Goal: Communication & Community: Answer question/provide support

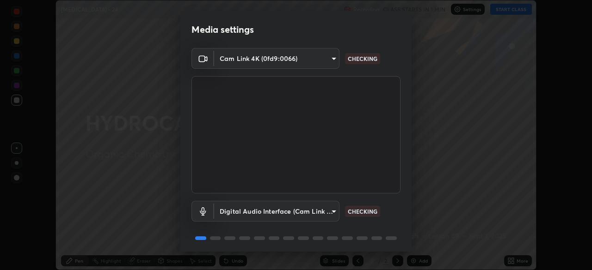
scroll to position [33, 0]
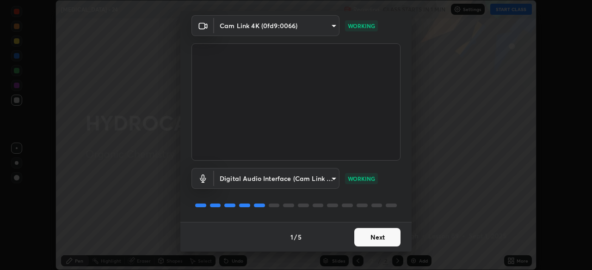
click at [380, 240] on button "Next" at bounding box center [377, 237] width 46 height 18
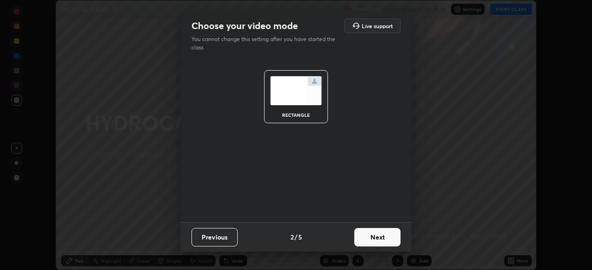
scroll to position [0, 0]
click at [384, 235] on button "Next" at bounding box center [377, 237] width 46 height 18
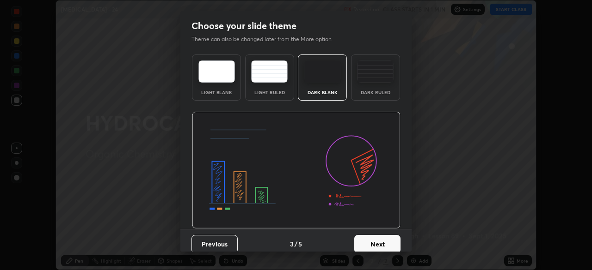
click at [395, 245] on button "Next" at bounding box center [377, 244] width 46 height 18
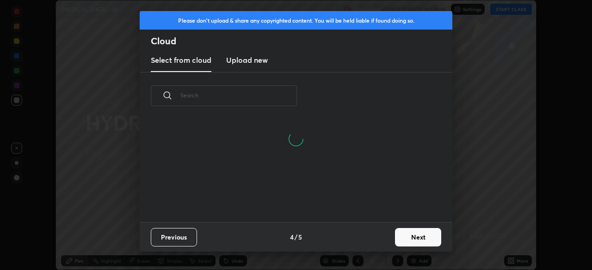
click at [419, 237] on button "Next" at bounding box center [418, 237] width 46 height 18
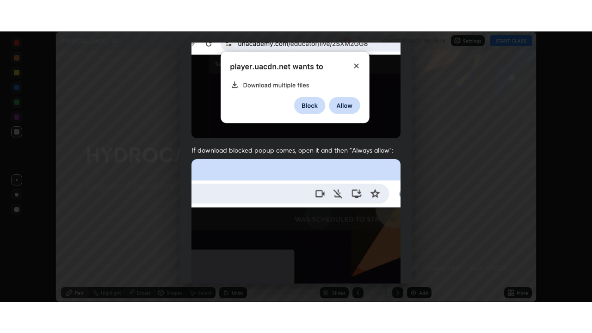
scroll to position [221, 0]
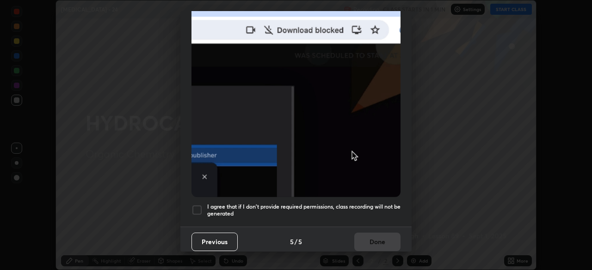
click at [196, 209] on div at bounding box center [196, 210] width 11 height 11
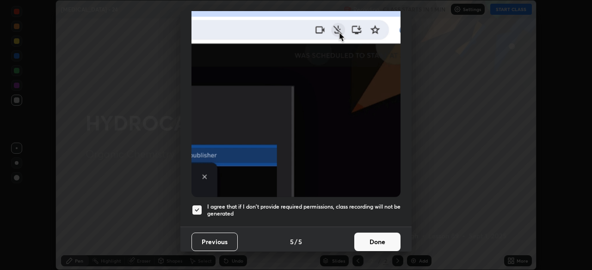
click at [375, 238] on button "Done" at bounding box center [377, 242] width 46 height 18
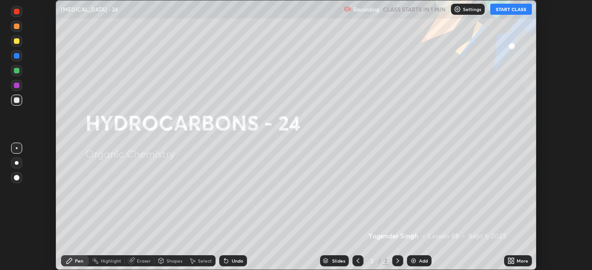
click at [504, 10] on button "START CLASS" at bounding box center [511, 9] width 42 height 11
click at [511, 258] on icon at bounding box center [510, 261] width 7 height 7
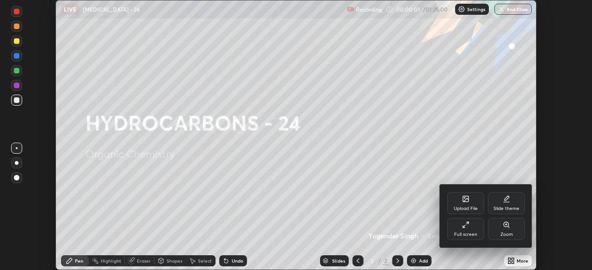
click at [505, 205] on div "Slide theme" at bounding box center [506, 203] width 37 height 22
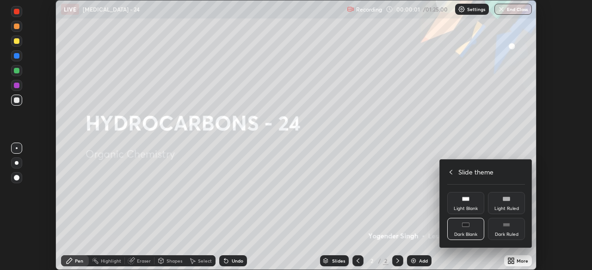
click at [506, 226] on rect at bounding box center [506, 226] width 6 height 0
click at [449, 174] on icon at bounding box center [450, 172] width 7 height 7
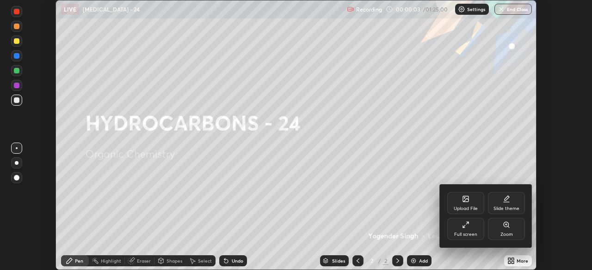
click at [466, 228] on icon at bounding box center [465, 224] width 7 height 7
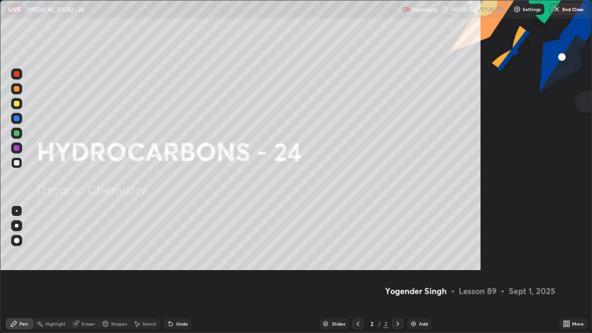
scroll to position [333, 592]
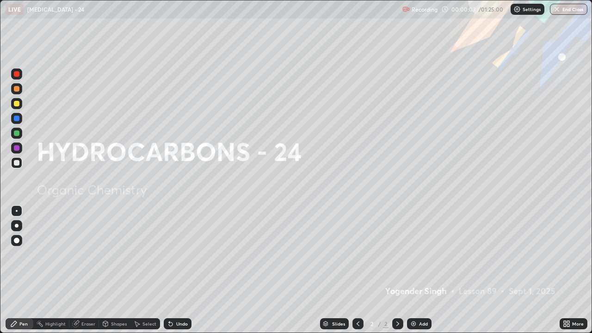
click at [415, 270] on img at bounding box center [413, 323] width 7 height 7
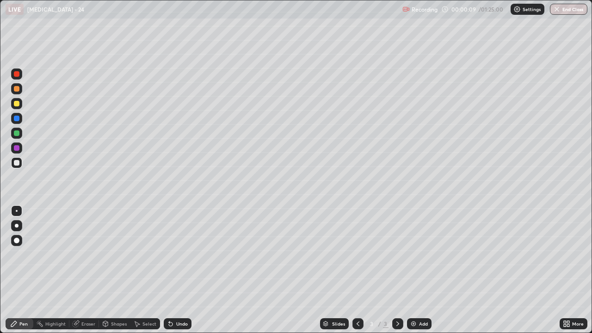
click at [17, 226] on div at bounding box center [17, 226] width 4 height 4
click at [17, 104] on div at bounding box center [17, 104] width 6 height 6
click at [17, 165] on div at bounding box center [17, 163] width 6 height 6
click at [18, 103] on div at bounding box center [17, 104] width 6 height 6
click at [17, 162] on div at bounding box center [17, 163] width 6 height 6
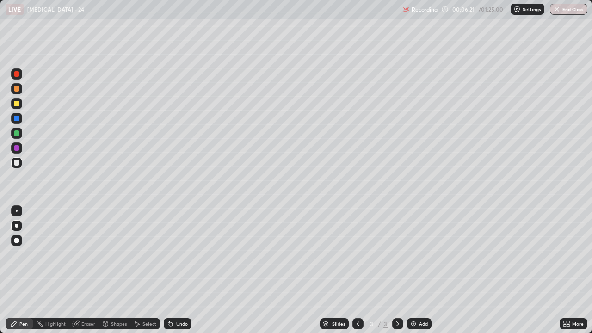
click at [17, 148] on div at bounding box center [17, 148] width 6 height 6
click at [85, 270] on div "Eraser" at bounding box center [88, 323] width 14 height 5
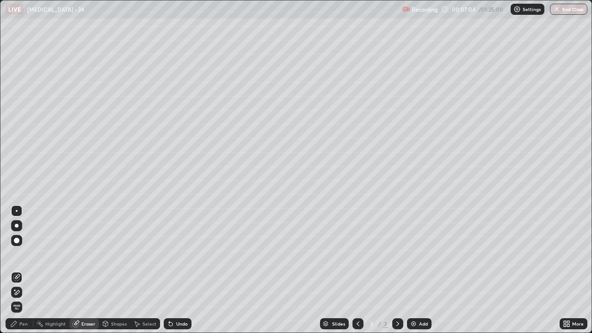
click at [19, 270] on div "Pen" at bounding box center [20, 323] width 28 height 11
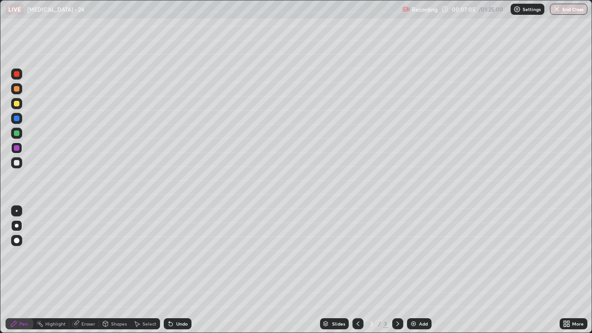
click at [17, 165] on div at bounding box center [17, 163] width 6 height 6
click at [18, 73] on div at bounding box center [17, 74] width 6 height 6
click at [17, 164] on div at bounding box center [17, 163] width 6 height 6
click at [177, 270] on div "Undo" at bounding box center [182, 323] width 12 height 5
click at [182, 270] on div "Undo" at bounding box center [178, 323] width 28 height 11
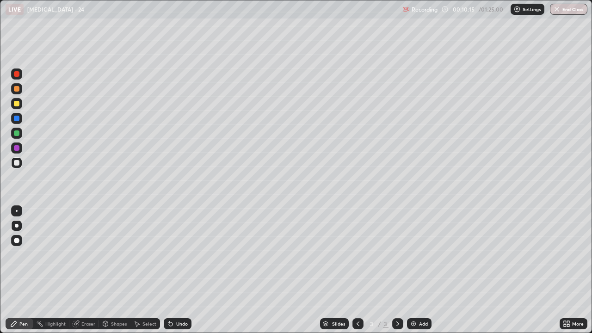
click at [182, 270] on div "Undo" at bounding box center [182, 323] width 12 height 5
click at [17, 148] on div at bounding box center [17, 148] width 6 height 6
click at [17, 105] on div at bounding box center [17, 104] width 6 height 6
click at [411, 270] on img at bounding box center [413, 323] width 7 height 7
click at [16, 166] on div at bounding box center [16, 162] width 11 height 11
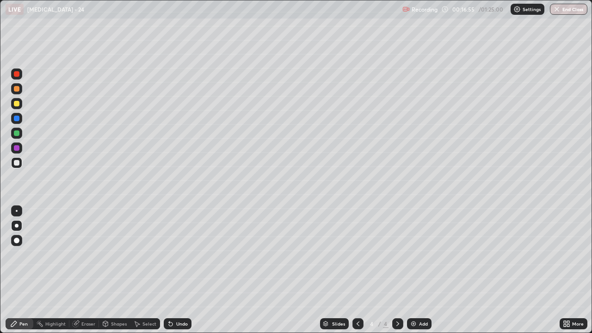
click at [18, 88] on div at bounding box center [17, 89] width 6 height 6
click at [16, 105] on div at bounding box center [17, 104] width 6 height 6
click at [17, 163] on div at bounding box center [17, 163] width 6 height 6
click at [16, 135] on div at bounding box center [17, 133] width 6 height 6
click at [17, 105] on div at bounding box center [17, 104] width 6 height 6
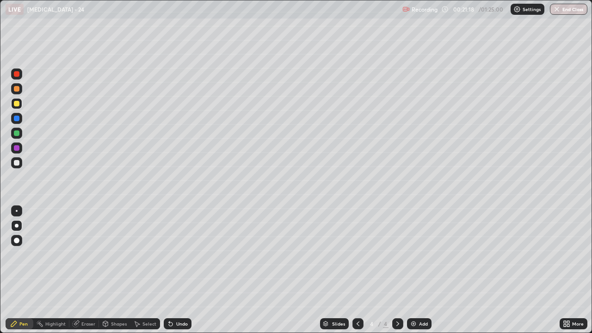
click at [79, 270] on icon at bounding box center [75, 323] width 7 height 7
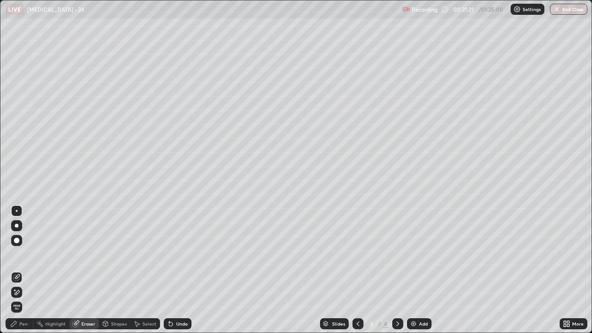
click at [22, 270] on div "Pen" at bounding box center [23, 323] width 8 height 5
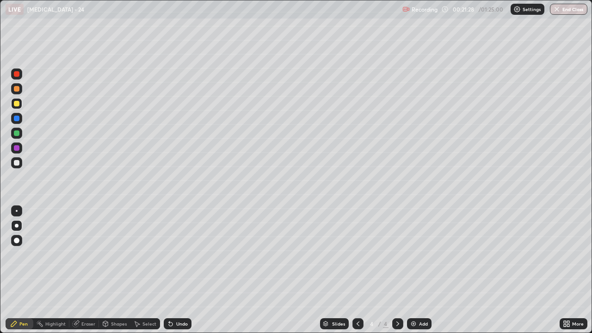
click at [18, 163] on div at bounding box center [17, 163] width 6 height 6
click at [198, 270] on div "Slides 4 / 4 Add" at bounding box center [375, 323] width 368 height 18
click at [17, 104] on div at bounding box center [17, 104] width 6 height 6
click at [21, 164] on div at bounding box center [16, 162] width 11 height 11
click at [16, 75] on div at bounding box center [17, 74] width 6 height 6
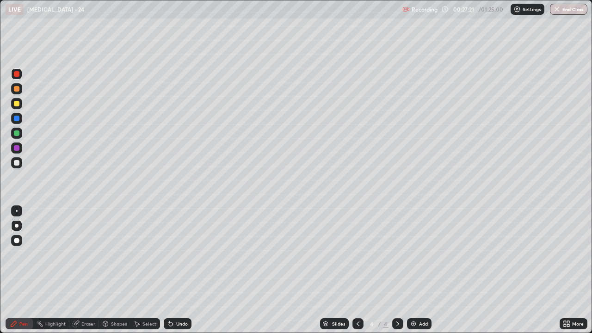
click at [18, 134] on div at bounding box center [17, 133] width 6 height 6
click at [356, 270] on icon at bounding box center [357, 323] width 7 height 7
click at [396, 270] on icon at bounding box center [397, 323] width 3 height 5
click at [356, 270] on icon at bounding box center [357, 323] width 7 height 7
click at [396, 270] on icon at bounding box center [397, 323] width 7 height 7
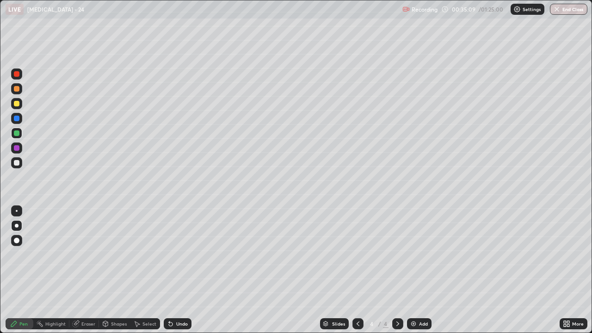
click at [361, 270] on div at bounding box center [357, 323] width 11 height 11
click at [397, 270] on div at bounding box center [397, 323] width 11 height 11
click at [414, 270] on img at bounding box center [413, 323] width 7 height 7
click at [17, 163] on div at bounding box center [17, 163] width 6 height 6
click at [172, 270] on icon at bounding box center [170, 323] width 7 height 7
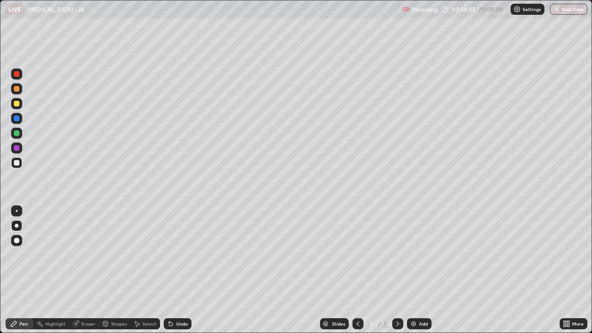
click at [174, 270] on div "Undo" at bounding box center [178, 323] width 28 height 11
click at [15, 120] on div at bounding box center [17, 119] width 6 height 6
click at [18, 164] on div at bounding box center [17, 163] width 6 height 6
click at [414, 270] on img at bounding box center [413, 323] width 7 height 7
click at [18, 118] on div at bounding box center [17, 119] width 6 height 6
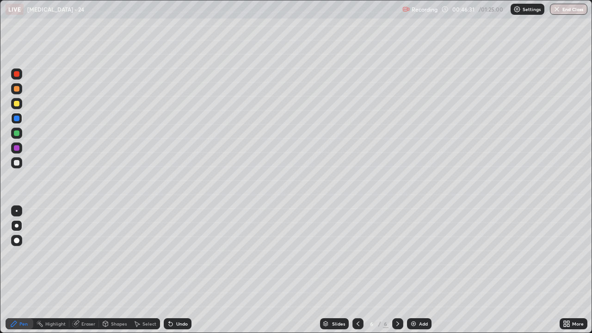
click at [17, 134] on div at bounding box center [17, 133] width 6 height 6
click at [18, 88] on div at bounding box center [17, 89] width 6 height 6
click at [15, 165] on div at bounding box center [17, 163] width 6 height 6
click at [14, 148] on div at bounding box center [17, 148] width 6 height 6
click at [18, 104] on div at bounding box center [17, 104] width 6 height 6
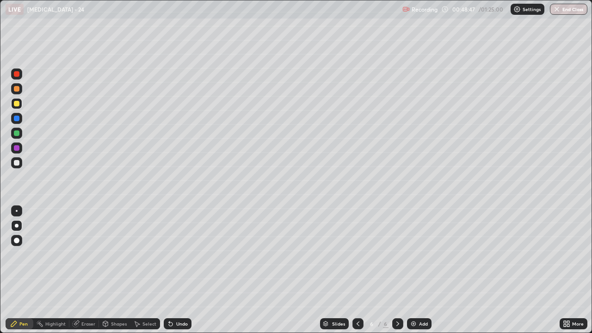
click at [336, 18] on div "LIVE [MEDICAL_DATA] - 24" at bounding box center [202, 9] width 393 height 18
click at [17, 167] on div at bounding box center [16, 162] width 11 height 11
click at [357, 270] on icon at bounding box center [357, 323] width 7 height 7
click at [393, 270] on div at bounding box center [397, 323] width 11 height 11
click at [144, 270] on div "Select" at bounding box center [149, 323] width 14 height 5
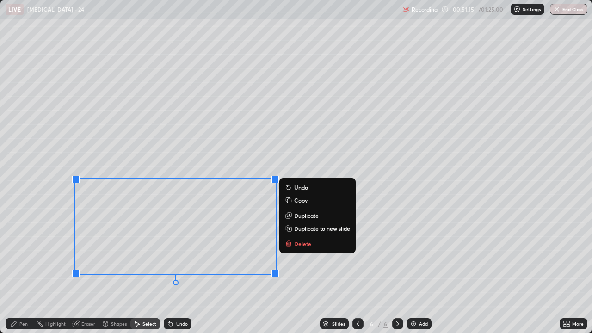
click at [21, 270] on div "Pen" at bounding box center [23, 323] width 8 height 5
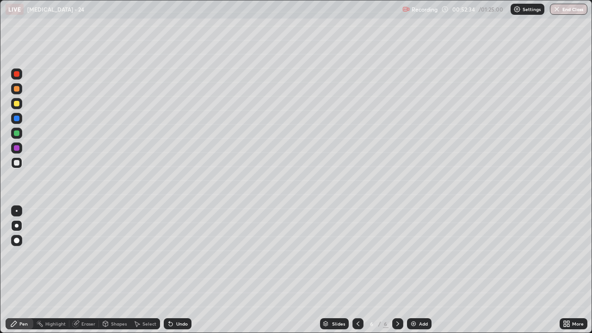
click at [352, 270] on div at bounding box center [357, 323] width 11 height 11
click at [396, 270] on icon at bounding box center [397, 323] width 7 height 7
click at [15, 147] on div at bounding box center [17, 148] width 6 height 6
click at [16, 164] on div at bounding box center [17, 163] width 6 height 6
click at [16, 149] on div at bounding box center [17, 148] width 6 height 6
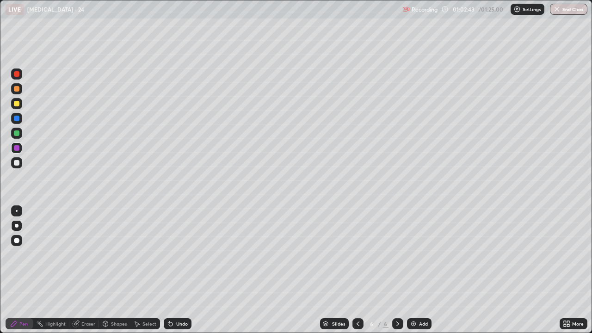
click at [18, 135] on div at bounding box center [17, 133] width 6 height 6
click at [142, 270] on div "Select" at bounding box center [149, 323] width 14 height 5
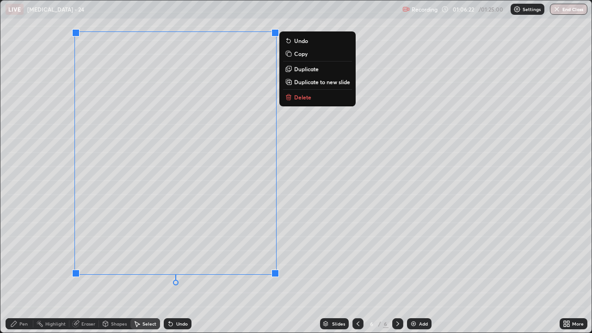
click at [287, 97] on icon at bounding box center [288, 98] width 4 height 4
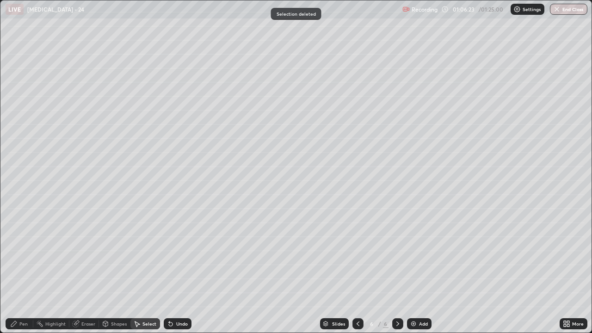
click at [21, 270] on div "Pen" at bounding box center [23, 323] width 8 height 5
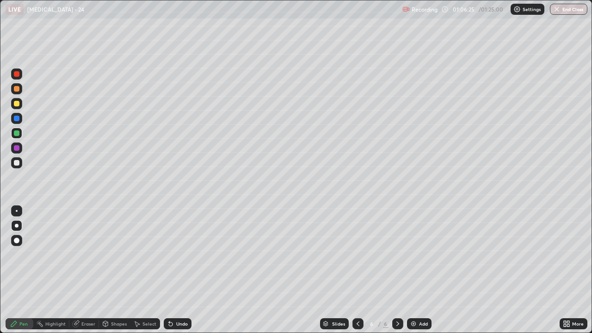
click at [17, 162] on div at bounding box center [17, 163] width 6 height 6
click at [145, 270] on div "Select" at bounding box center [149, 323] width 14 height 5
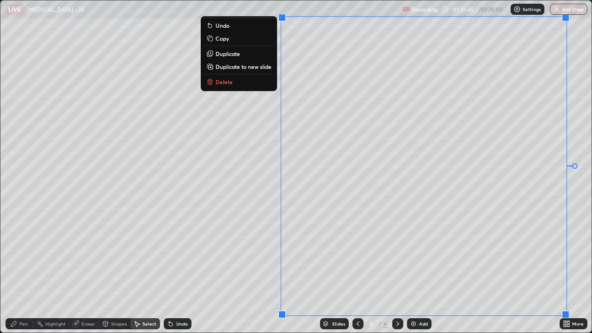
click at [209, 83] on icon at bounding box center [210, 82] width 4 height 4
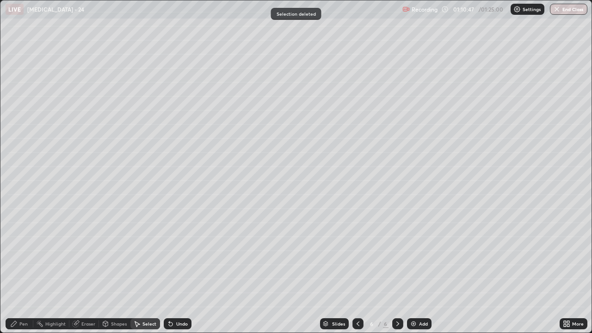
click at [21, 270] on div "Pen" at bounding box center [23, 323] width 8 height 5
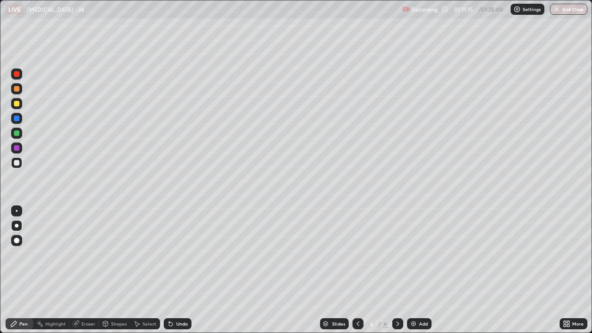
click at [173, 270] on div "Undo" at bounding box center [178, 323] width 28 height 11
click at [79, 270] on icon at bounding box center [75, 323] width 7 height 7
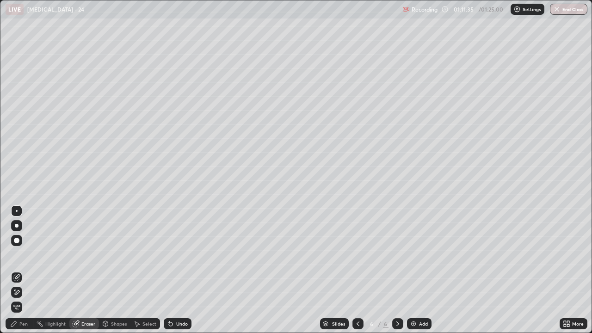
click at [23, 270] on div "Pen" at bounding box center [23, 323] width 8 height 5
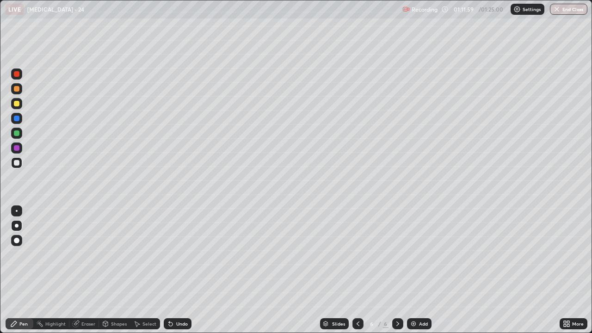
click at [178, 270] on div "Undo" at bounding box center [182, 323] width 12 height 5
click at [176, 270] on div "Undo" at bounding box center [178, 323] width 28 height 11
click at [173, 270] on div "Undo" at bounding box center [178, 323] width 28 height 11
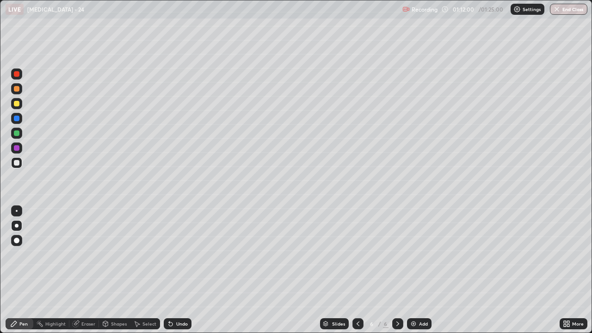
click at [172, 270] on icon at bounding box center [170, 323] width 7 height 7
click at [172, 270] on div "Undo" at bounding box center [178, 323] width 28 height 11
click at [172, 270] on icon at bounding box center [170, 323] width 7 height 7
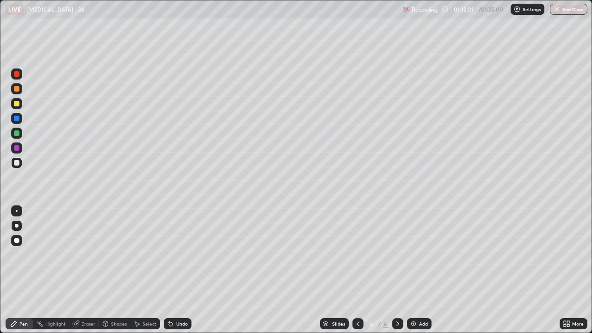
click at [170, 270] on div "Undo" at bounding box center [178, 323] width 28 height 11
click at [171, 270] on div "Undo" at bounding box center [178, 323] width 28 height 11
click at [170, 270] on div "Undo" at bounding box center [175, 323] width 31 height 18
click at [18, 150] on div at bounding box center [16, 147] width 11 height 11
click at [18, 165] on div at bounding box center [16, 162] width 11 height 11
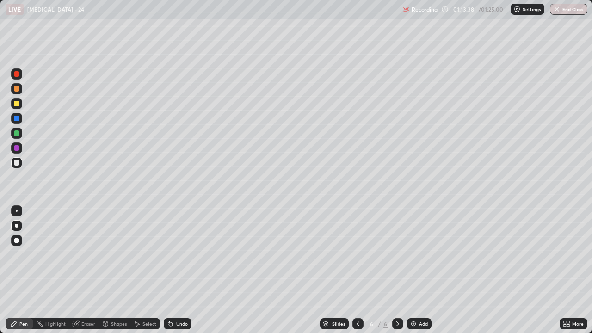
click at [15, 133] on div at bounding box center [17, 133] width 6 height 6
click at [87, 270] on div "Eraser" at bounding box center [88, 323] width 14 height 5
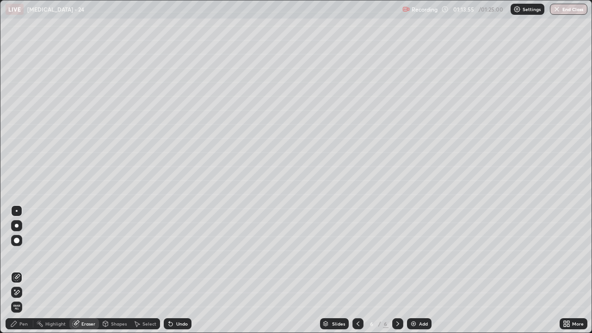
click at [19, 270] on div "Pen" at bounding box center [20, 323] width 28 height 11
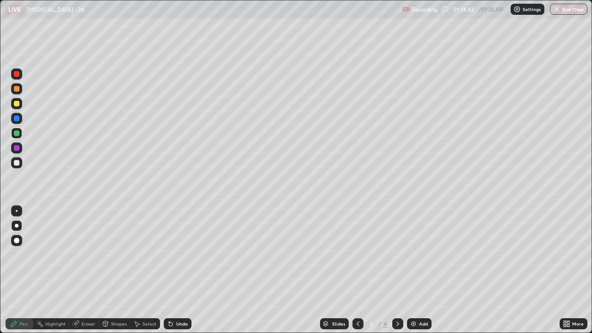
click at [16, 165] on div at bounding box center [17, 163] width 6 height 6
click at [149, 270] on div "Select" at bounding box center [149, 323] width 14 height 5
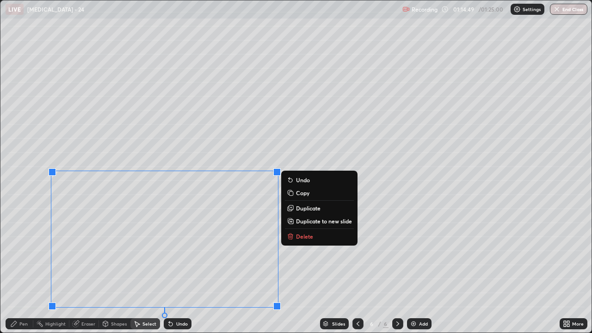
click at [289, 235] on icon at bounding box center [290, 235] width 5 height 0
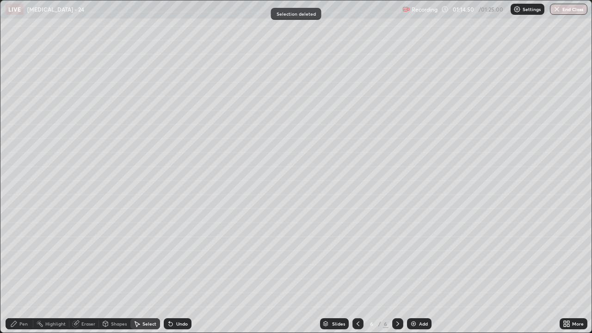
click at [17, 270] on icon at bounding box center [13, 323] width 7 height 7
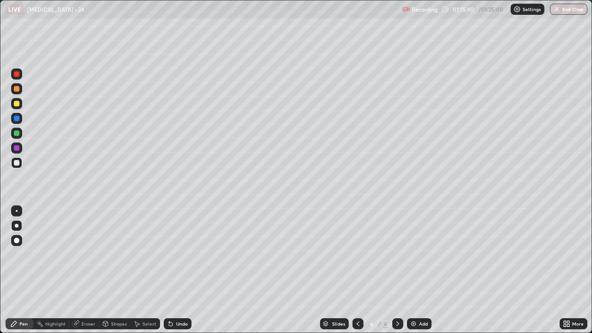
click at [15, 150] on div at bounding box center [17, 148] width 6 height 6
click at [357, 270] on icon at bounding box center [357, 323] width 7 height 7
click at [396, 270] on icon at bounding box center [397, 323] width 3 height 5
click at [395, 270] on icon at bounding box center [397, 323] width 7 height 7
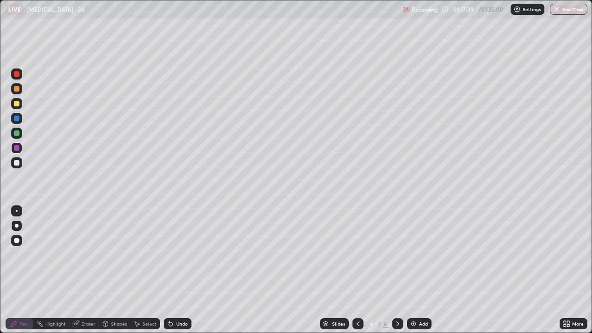
click at [12, 165] on div at bounding box center [16, 162] width 11 height 11
click at [17, 164] on div at bounding box center [17, 163] width 6 height 6
click at [357, 270] on icon at bounding box center [357, 323] width 7 height 7
click at [396, 270] on icon at bounding box center [397, 323] width 7 height 7
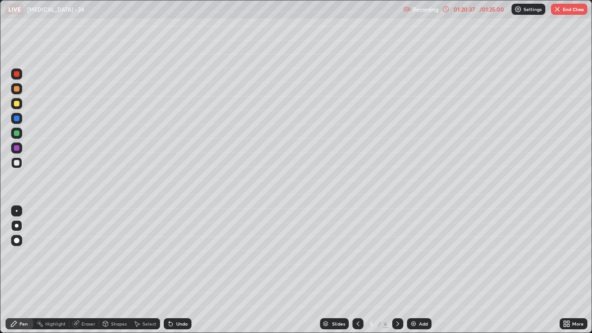
click at [397, 270] on icon at bounding box center [397, 323] width 7 height 7
click at [16, 151] on div at bounding box center [16, 147] width 11 height 11
click at [12, 166] on div at bounding box center [16, 162] width 11 height 11
click at [15, 134] on div at bounding box center [17, 133] width 6 height 6
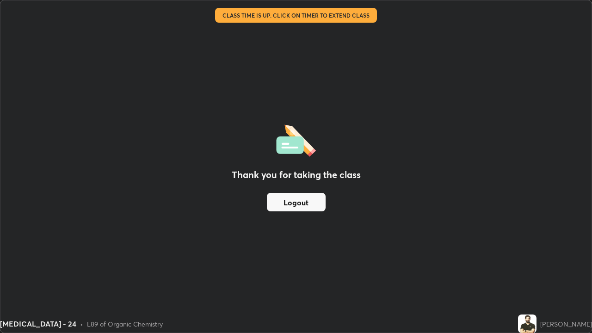
click at [314, 198] on button "Logout" at bounding box center [296, 202] width 59 height 18
click at [308, 202] on button "Logout" at bounding box center [296, 202] width 59 height 18
click at [307, 202] on button "Logout" at bounding box center [296, 202] width 59 height 18
